Goal: Communication & Community: Answer question/provide support

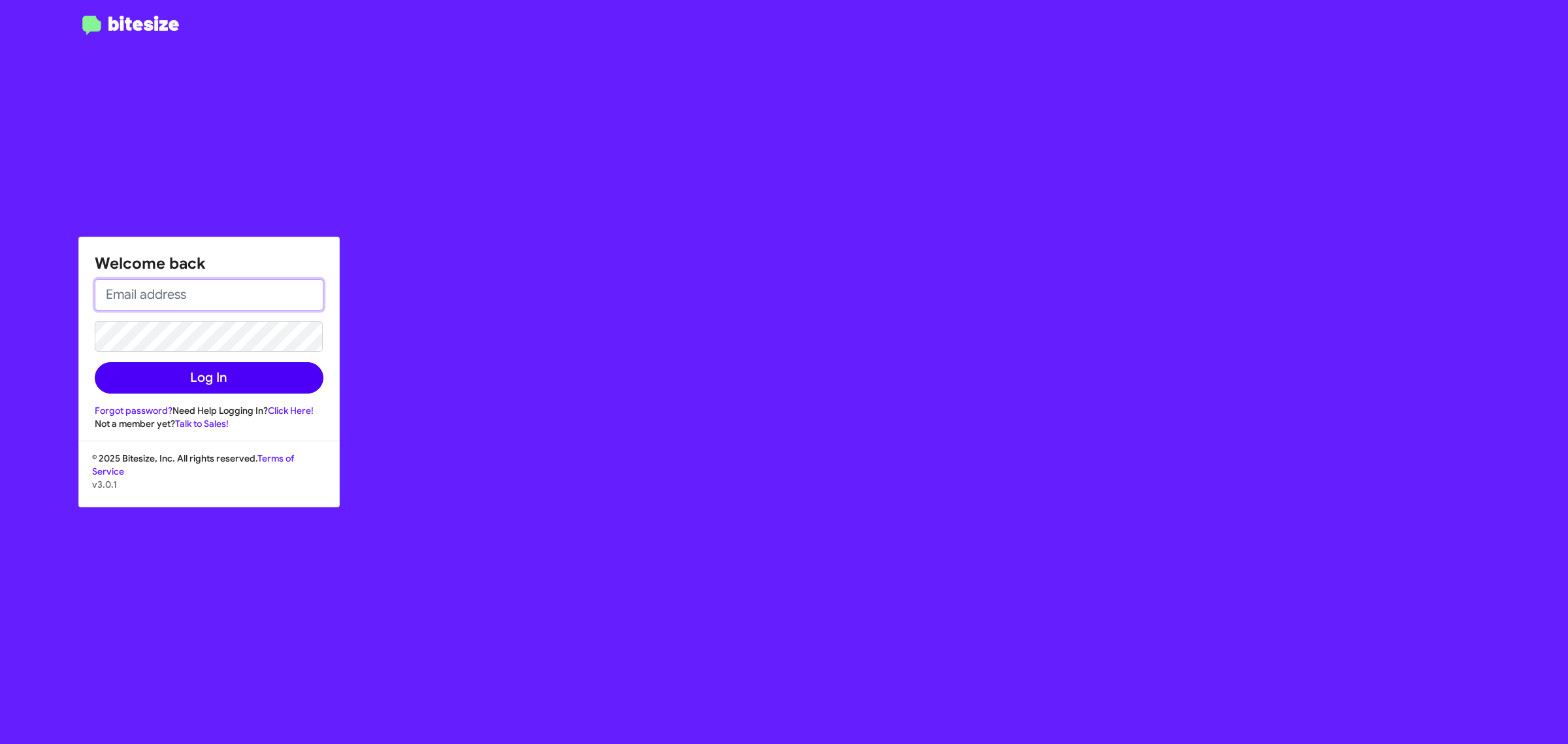
type input "danieshadavis@volvopaloalto.com"
click at [200, 374] on button "Log In" at bounding box center [209, 377] width 229 height 31
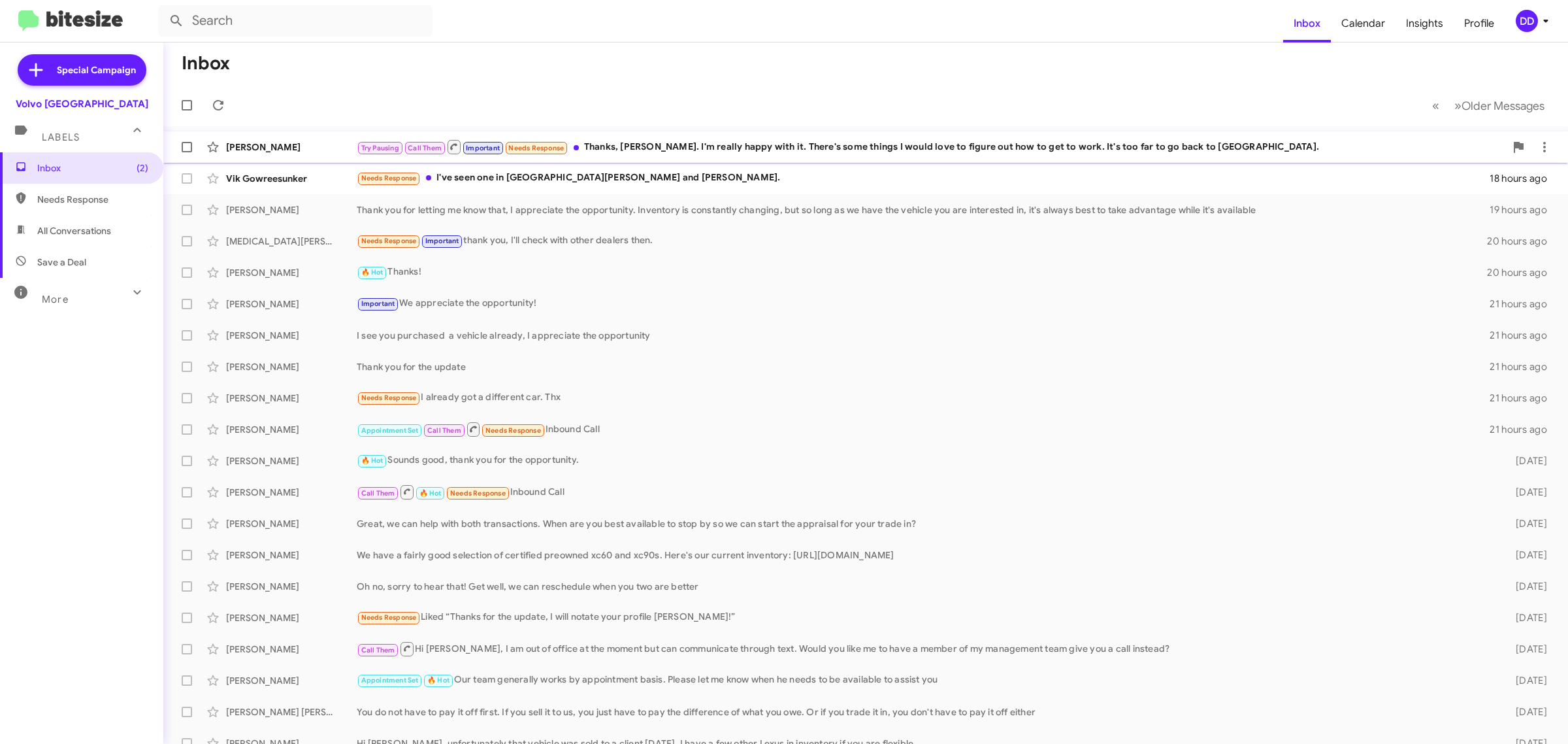
click at [788, 138] on div "Try Pausing Call Them Important Needs Response Thanks, Dave. I'm really happy w…" at bounding box center [931, 146] width 1149 height 16
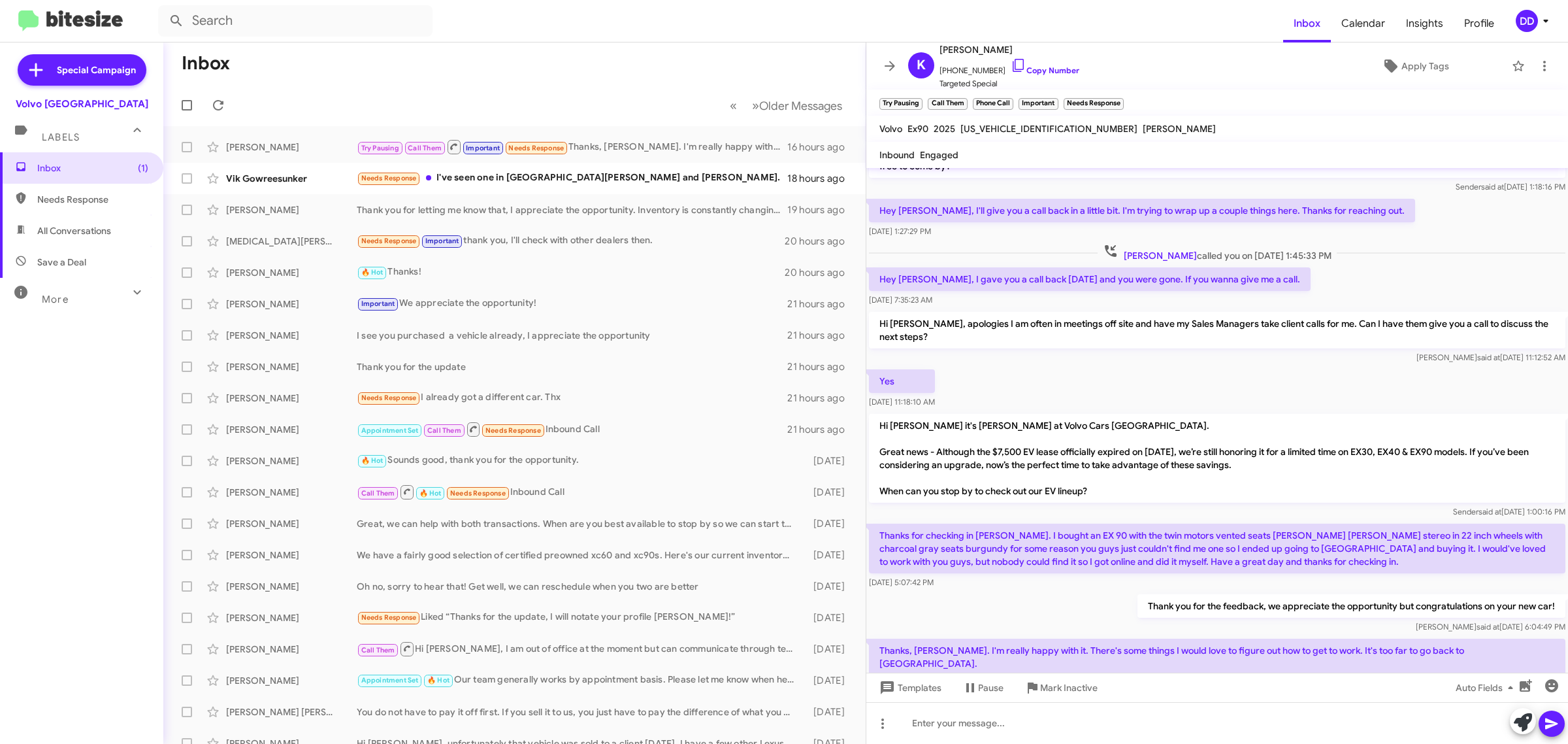
scroll to position [56, 0]
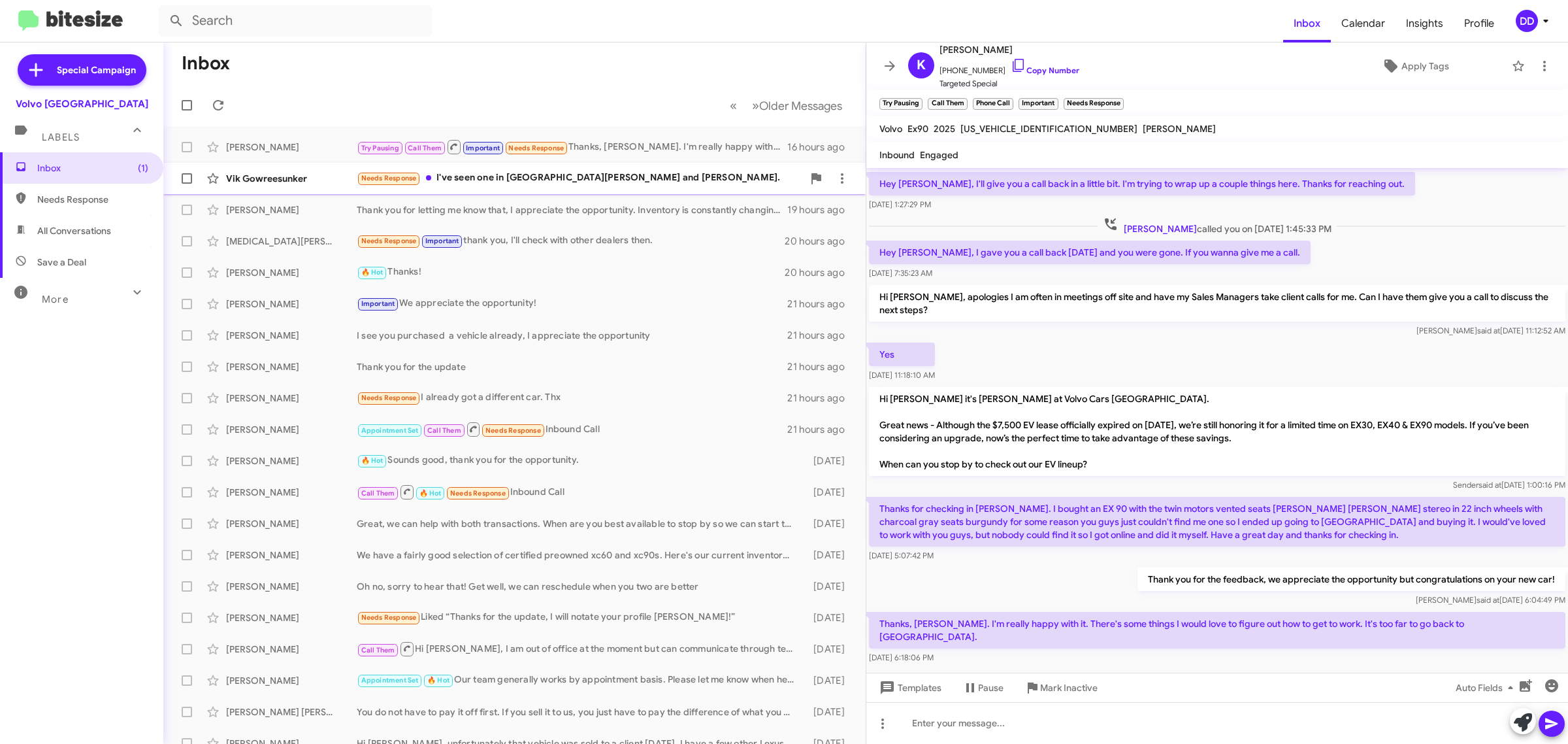
click at [602, 173] on div "Needs Response I've seen one in San Jose and Marin." at bounding box center [580, 178] width 446 height 15
